Goal: Information Seeking & Learning: Learn about a topic

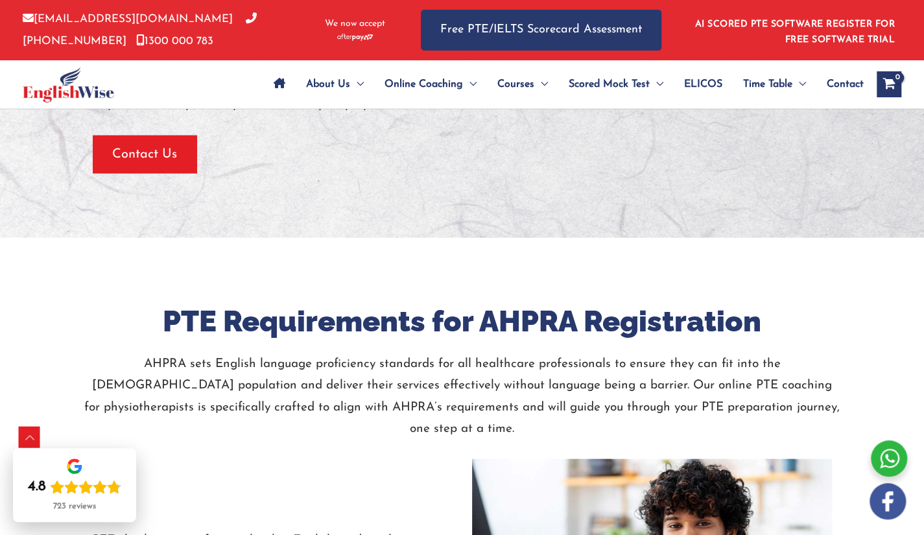
scroll to position [1424, 0]
click at [393, 302] on h2 "PTE Requirements for AHPRA Registration" at bounding box center [462, 321] width 758 height 38
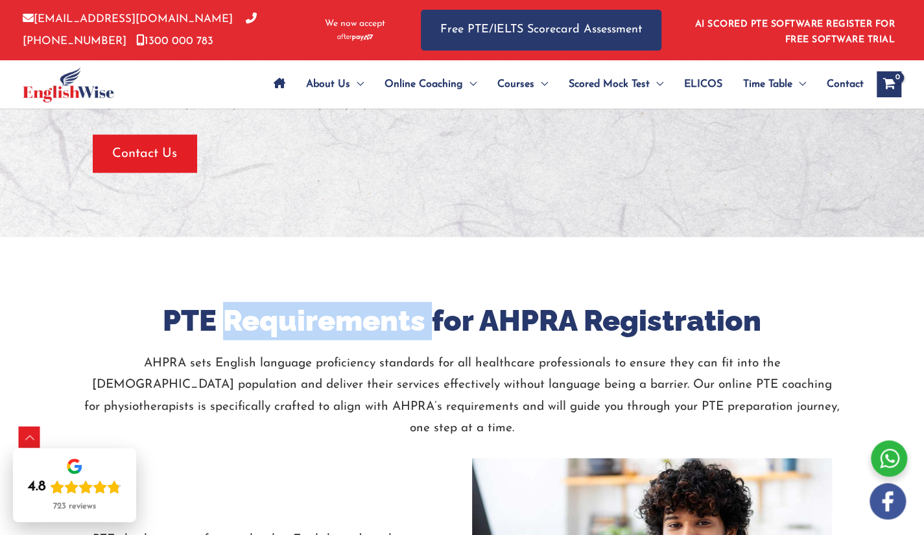
click at [393, 302] on h2 "PTE Requirements for AHPRA Registration" at bounding box center [462, 321] width 758 height 38
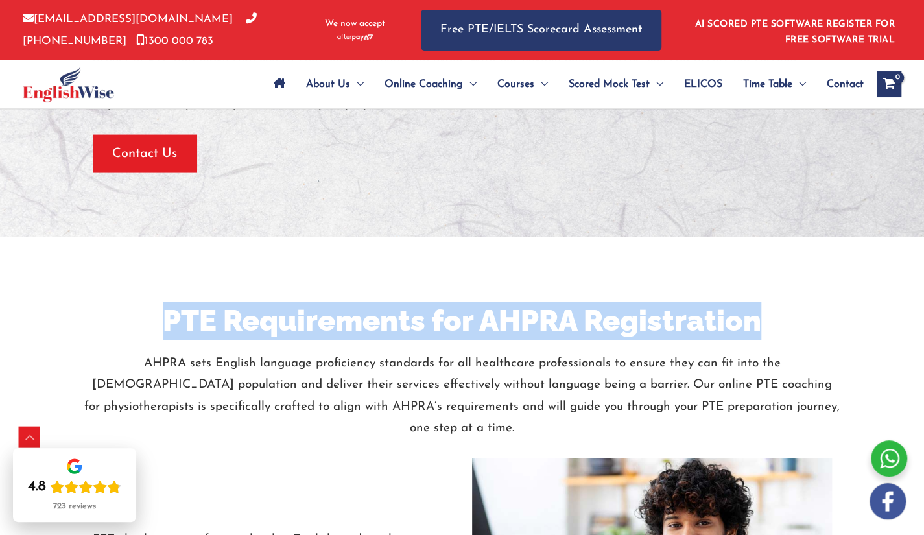
click at [393, 302] on h2 "PTE Requirements for AHPRA Registration" at bounding box center [462, 321] width 758 height 38
copy h2 "PTE Requirements for AHPRA Registration"
click at [393, 302] on h2 "PTE Requirements for AHPRA Registration" at bounding box center [462, 321] width 758 height 38
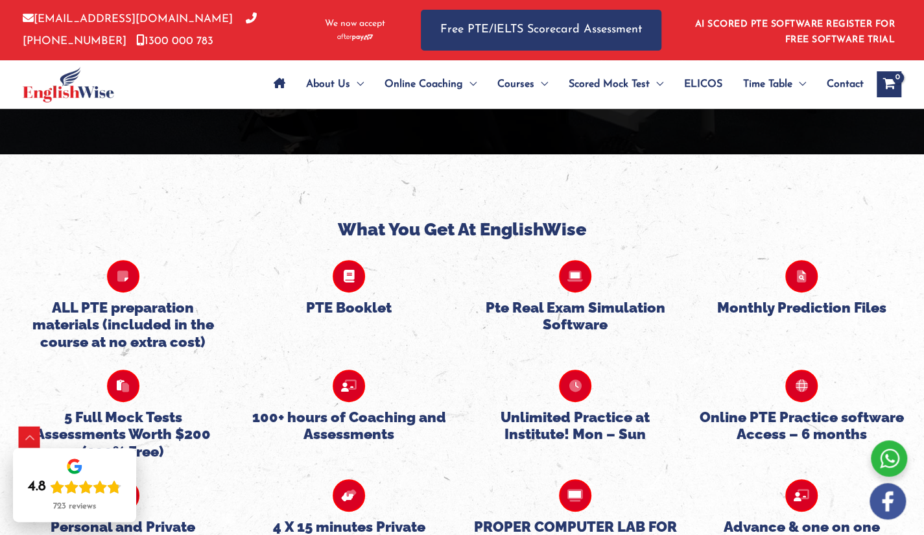
scroll to position [2858, 0]
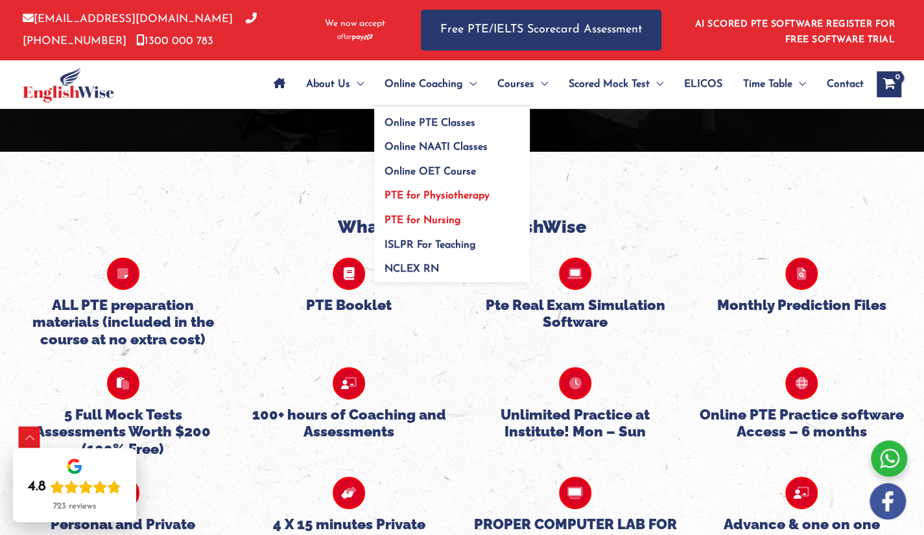
click at [423, 227] on link "PTE for Nursing" at bounding box center [452, 216] width 156 height 25
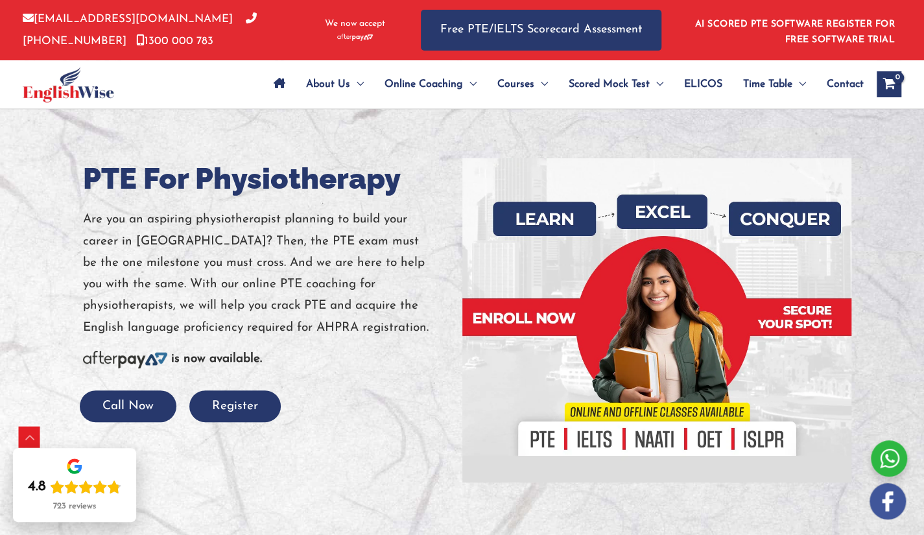
scroll to position [0, 0]
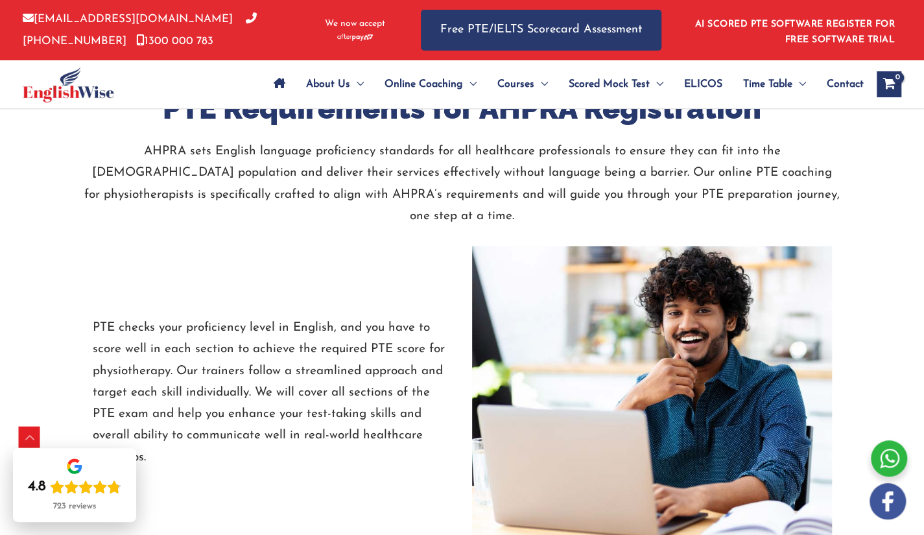
click at [385, 249] on div "PTE checks your proficiency level in English, and you have to score well in eac…" at bounding box center [272, 392] width 379 height 292
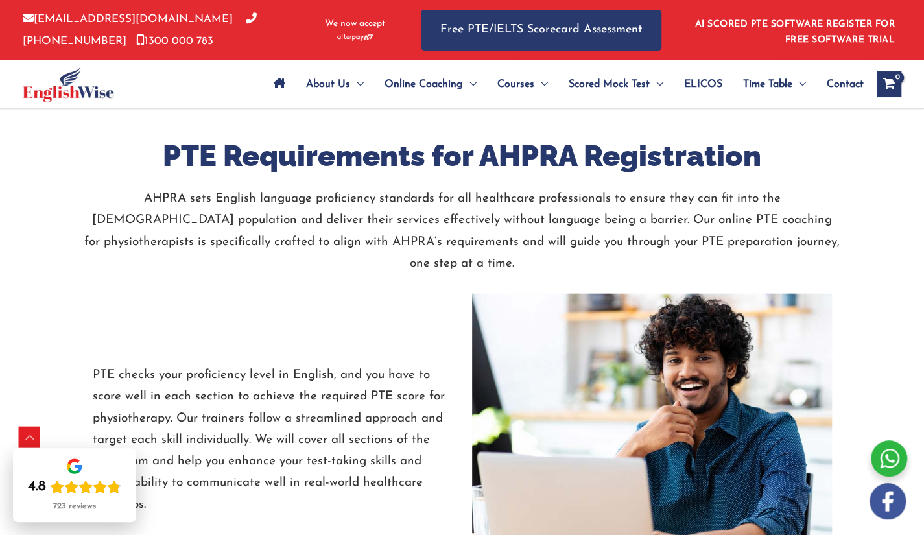
scroll to position [1767, 0]
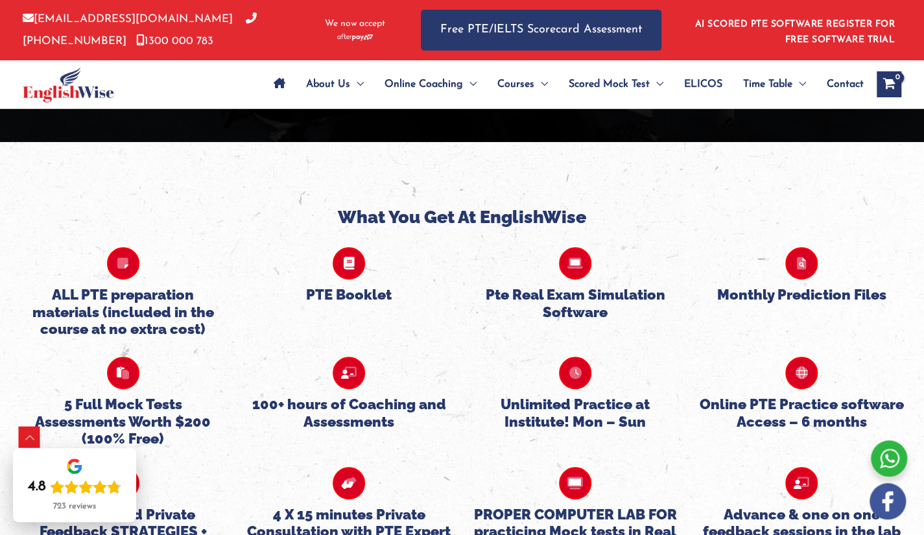
scroll to position [3027, 0]
